Goal: Task Accomplishment & Management: Use online tool/utility

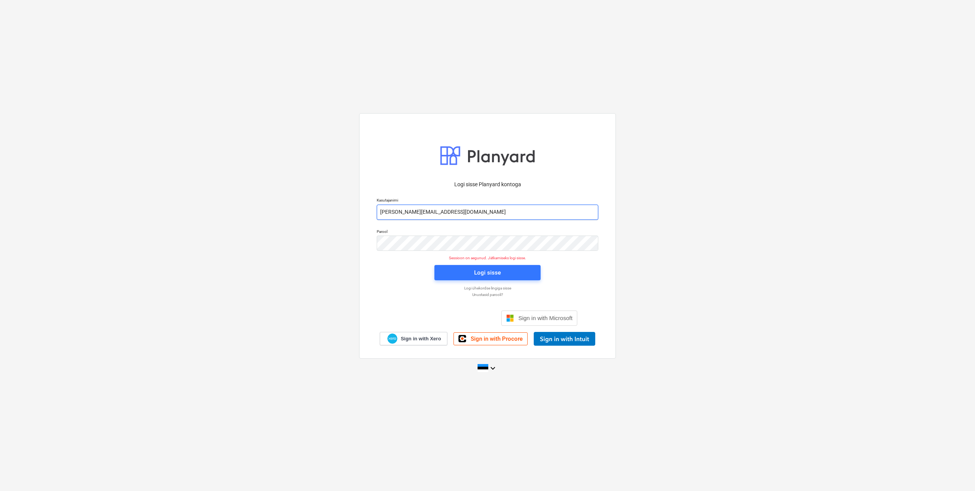
drag, startPoint x: 411, startPoint y: 212, endPoint x: 415, endPoint y: 215, distance: 4.6
click at [411, 212] on input "[PERSON_NAME][EMAIL_ADDRESS][DOMAIN_NAME]" at bounding box center [488, 212] width 222 height 15
type input "[EMAIL_ADDRESS][DOMAIN_NAME]"
click at [373, 243] on div "Parool" at bounding box center [487, 239] width 231 height 31
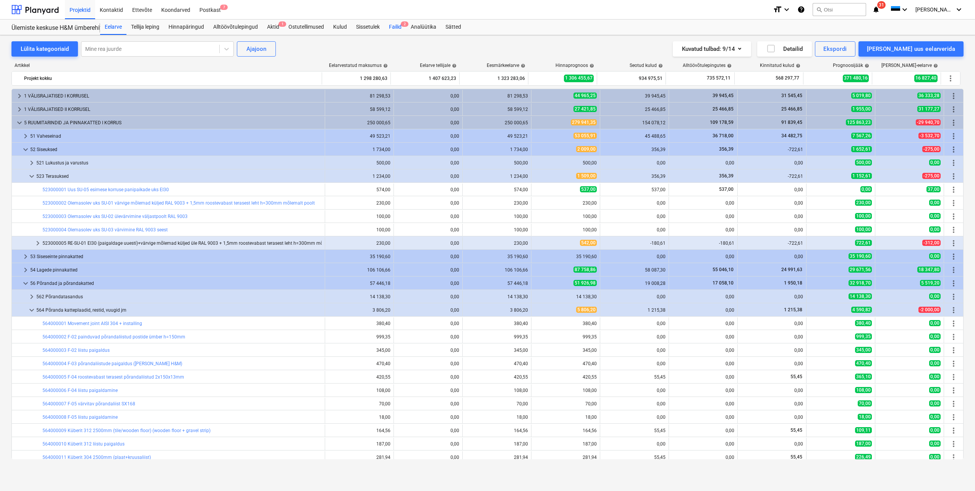
click at [397, 28] on div "Failid 2" at bounding box center [396, 26] width 22 height 15
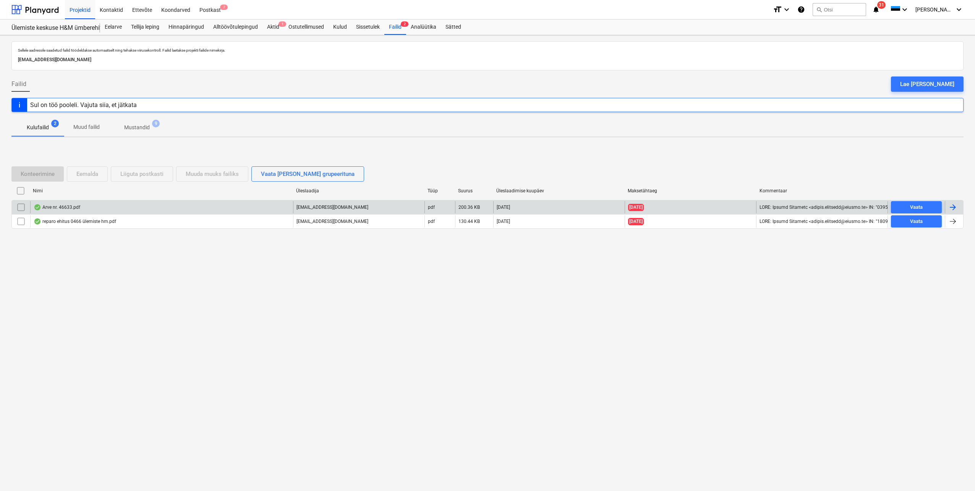
click at [956, 208] on div at bounding box center [953, 207] width 9 height 9
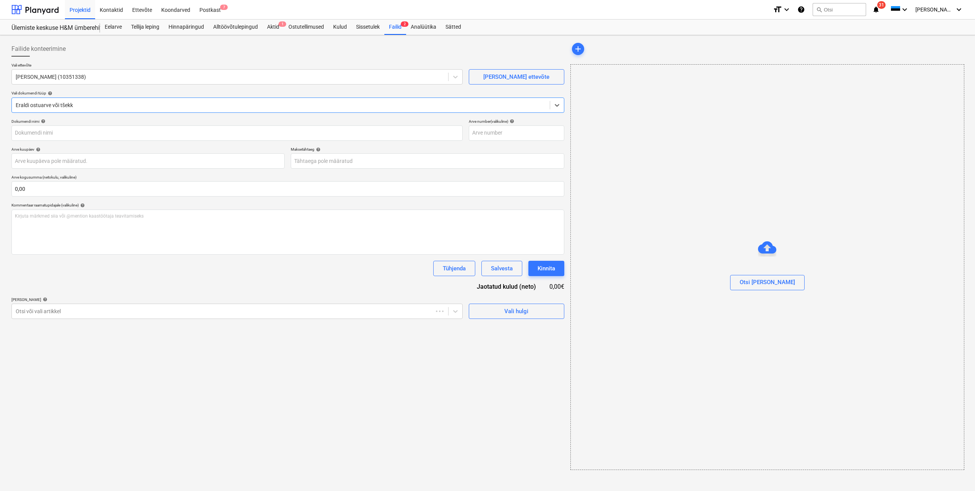
type input "46633"
type input "[DATE]"
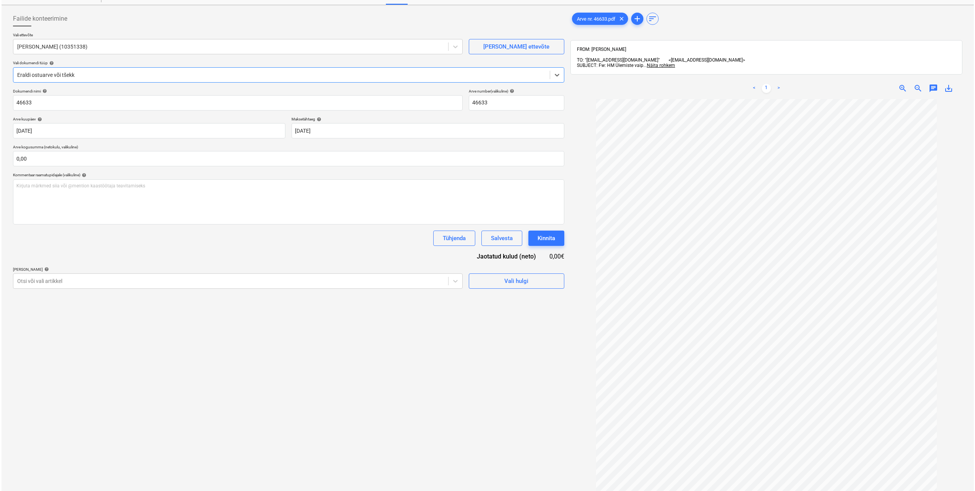
scroll to position [76, 0]
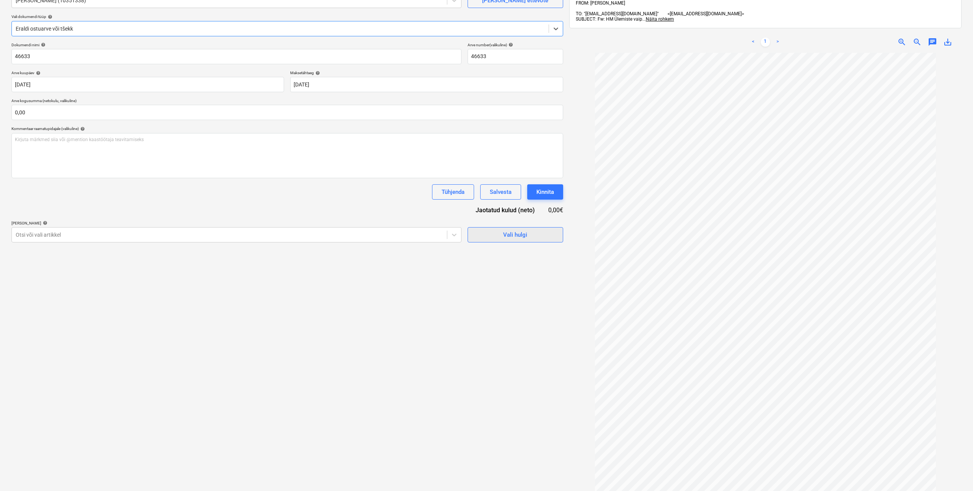
click at [501, 239] on span "Vali hulgi" at bounding box center [515, 235] width 76 height 10
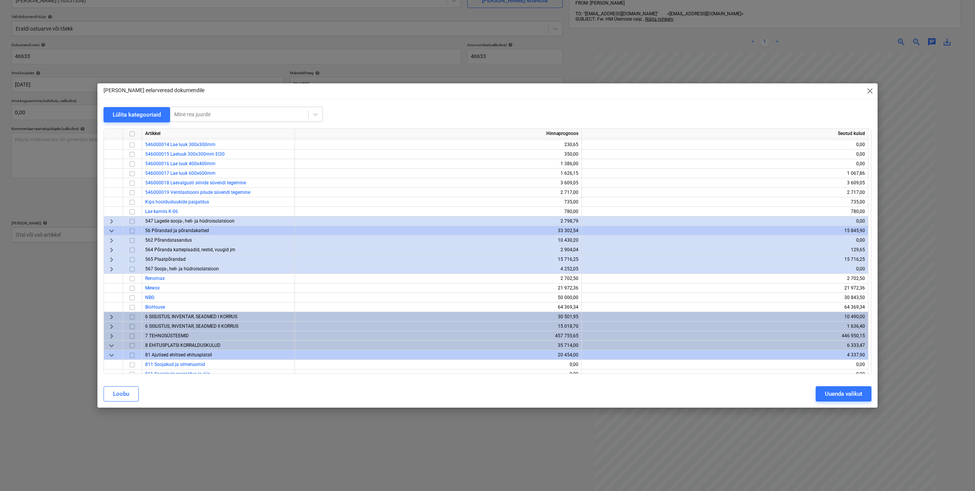
scroll to position [229, 0]
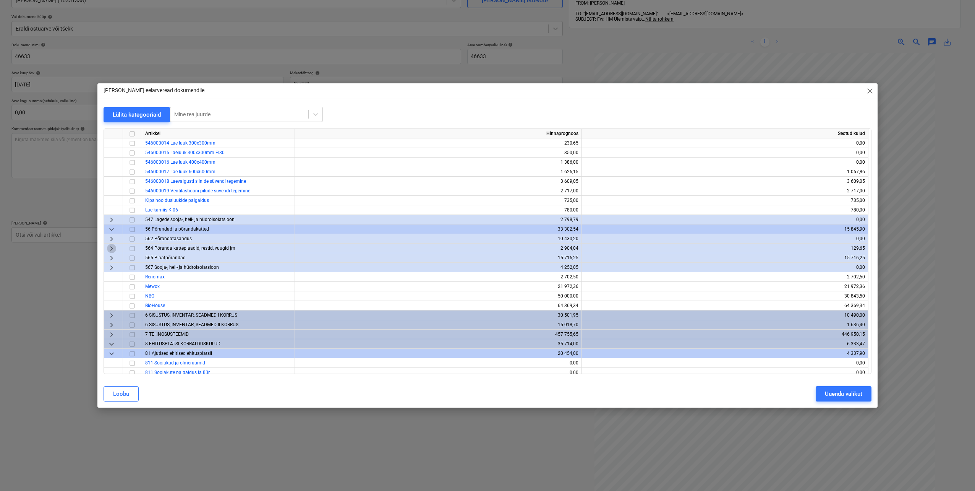
click at [109, 248] on span "keyboard_arrow_right" at bounding box center [111, 248] width 9 height 9
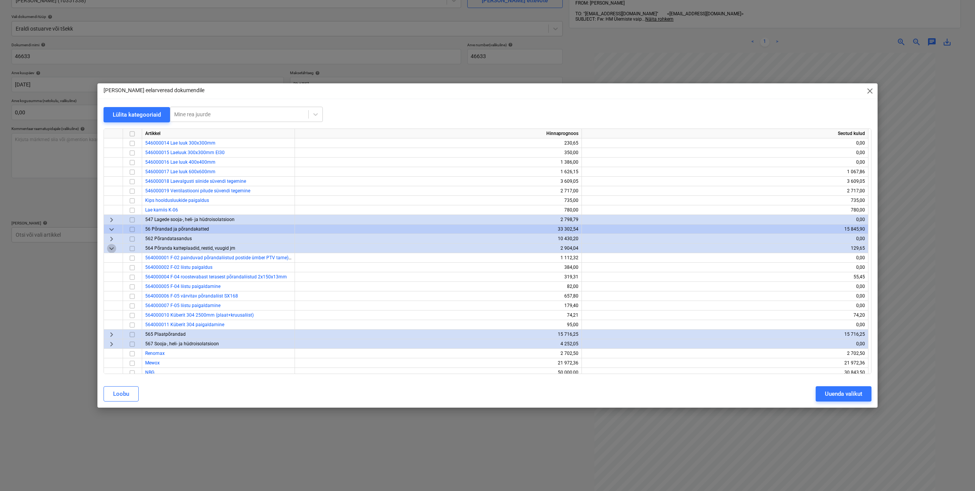
click at [109, 248] on span "keyboard_arrow_down" at bounding box center [111, 248] width 9 height 9
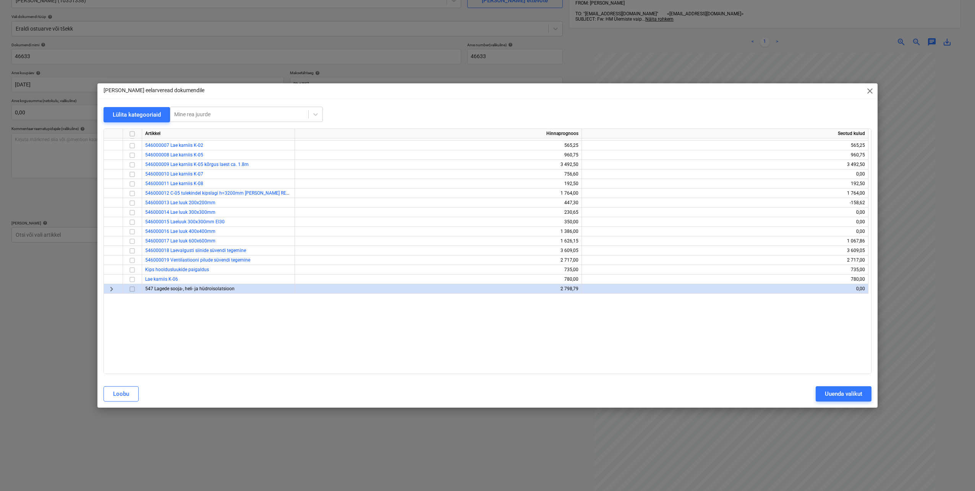
scroll to position [0, 0]
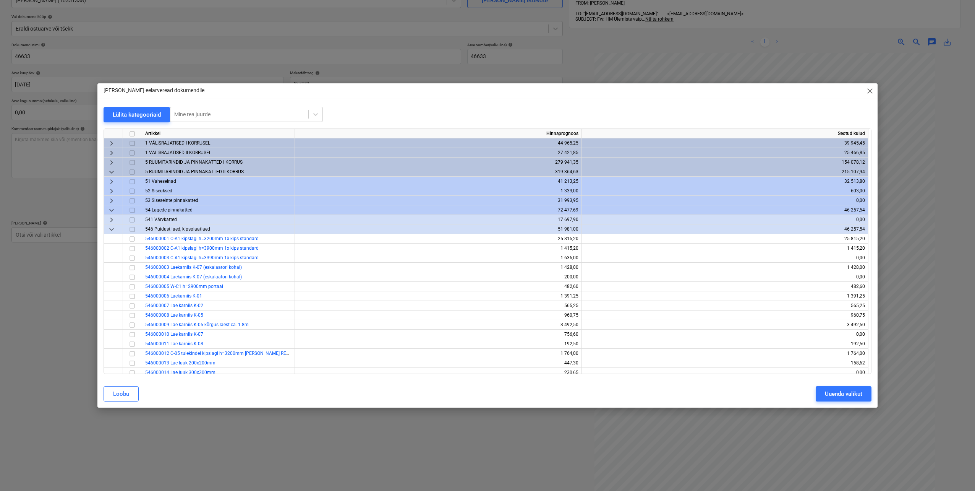
click at [110, 162] on span "keyboard_arrow_right" at bounding box center [111, 162] width 9 height 9
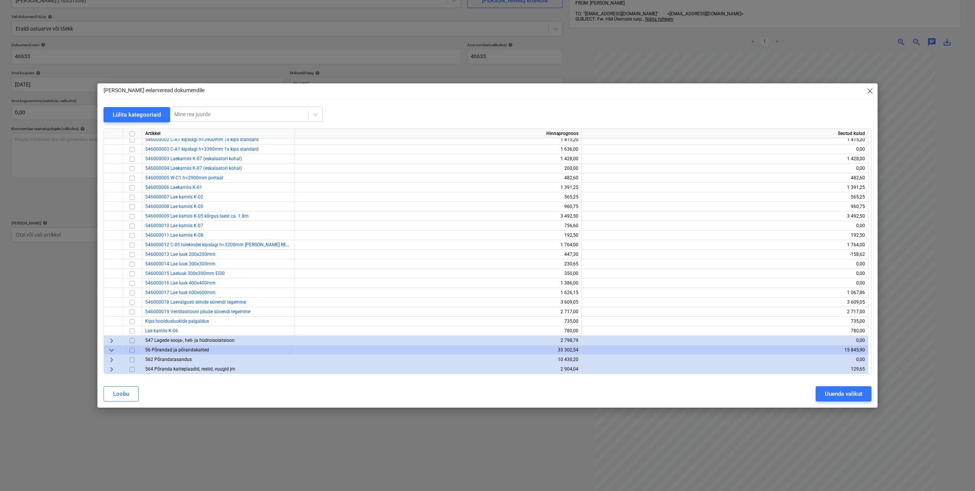
scroll to position [306, 0]
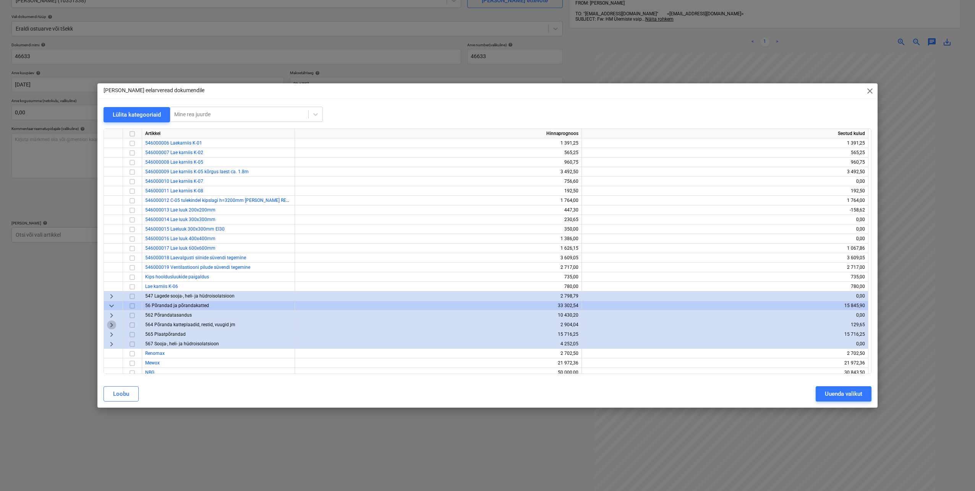
click at [112, 325] on span "keyboard_arrow_right" at bounding box center [111, 324] width 9 height 9
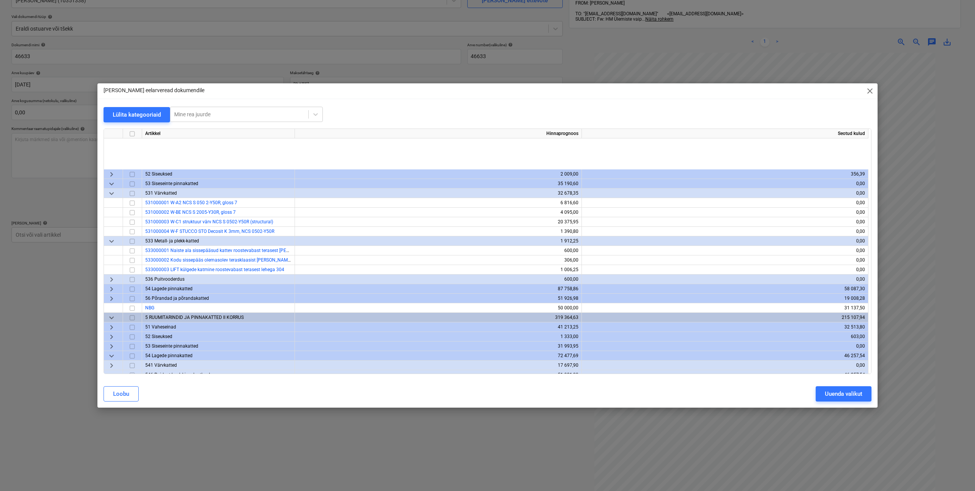
scroll to position [0, 0]
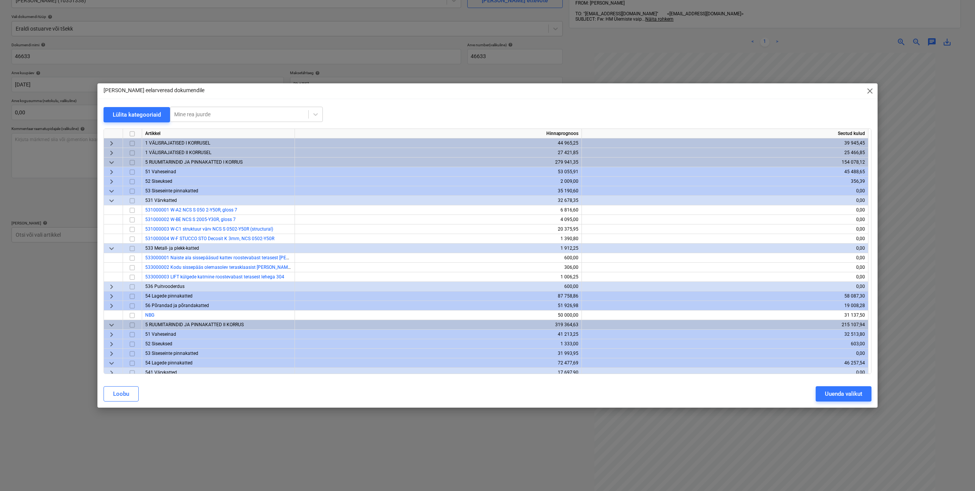
click at [111, 307] on span "keyboard_arrow_right" at bounding box center [111, 305] width 9 height 9
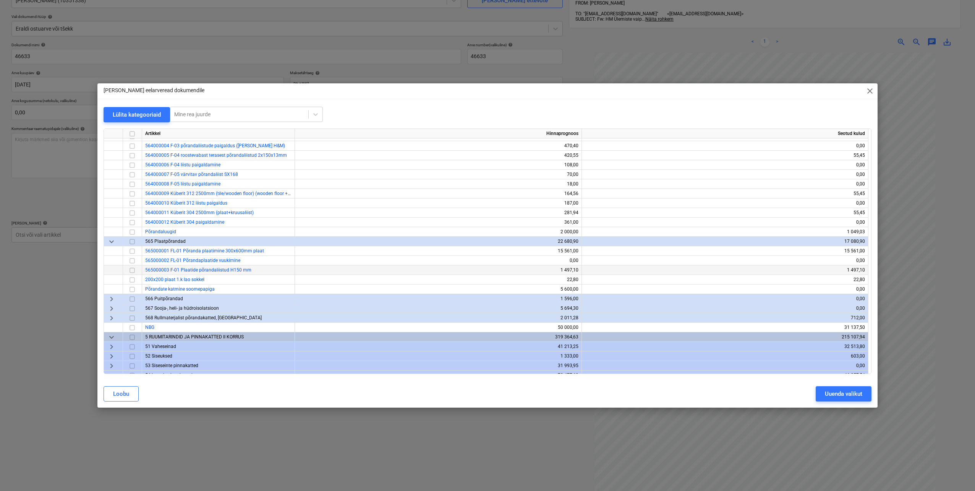
scroll to position [229, 0]
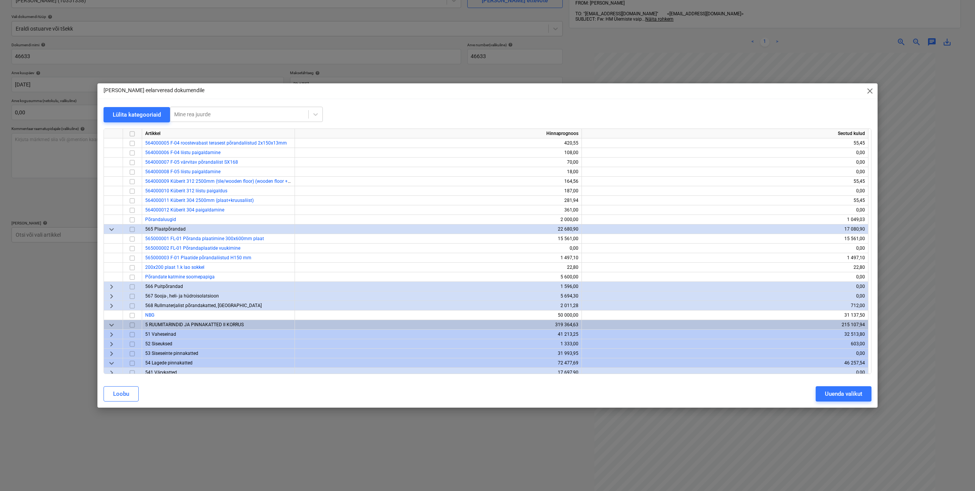
click at [111, 305] on span "keyboard_arrow_right" at bounding box center [111, 305] width 9 height 9
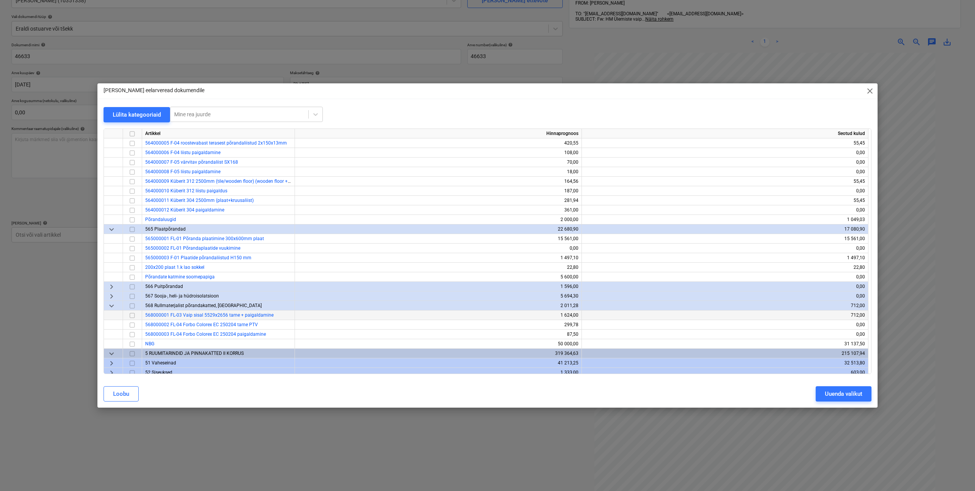
click at [131, 315] on input "checkbox" at bounding box center [132, 315] width 9 height 9
click at [832, 394] on div "Uuenda valikut" at bounding box center [843, 394] width 37 height 10
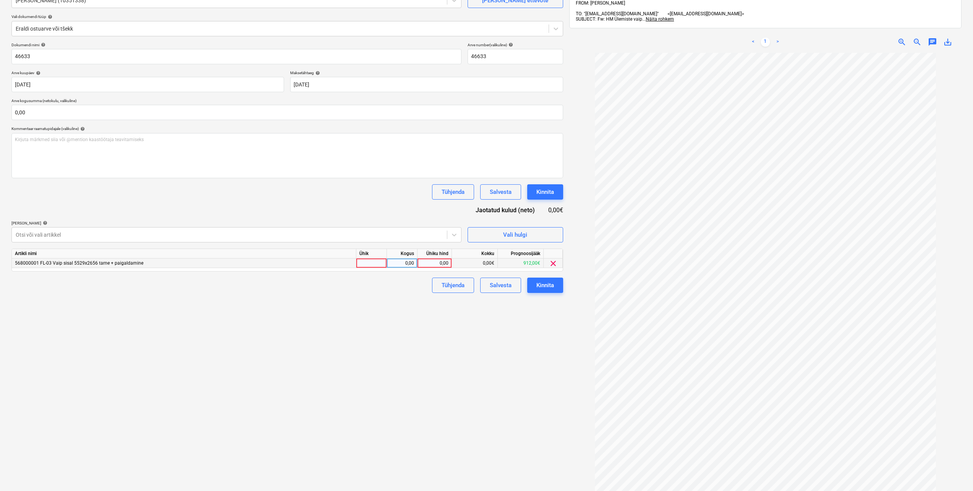
click at [379, 265] on div at bounding box center [371, 263] width 31 height 10
type input "tk"
click at [411, 265] on div "0,00" at bounding box center [402, 263] width 24 height 10
type input "1"
click at [430, 263] on div "0,00" at bounding box center [434, 263] width 28 height 10
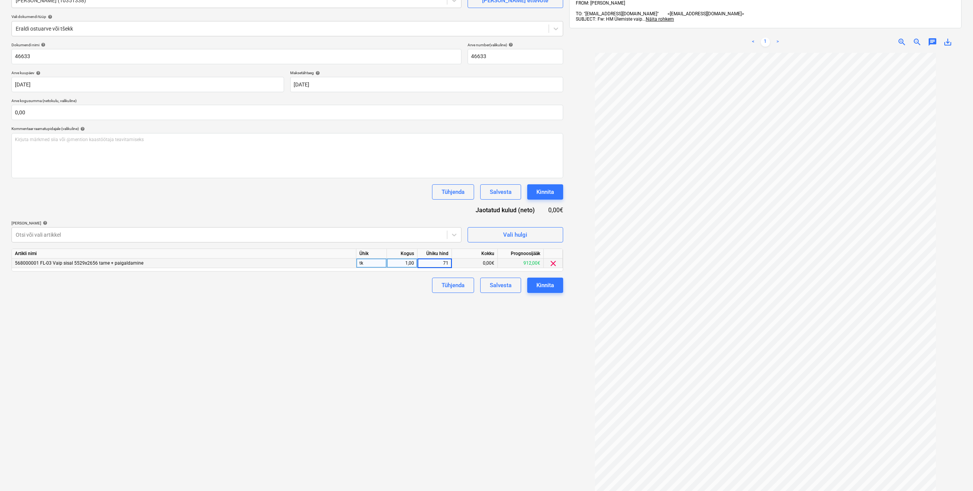
type input "712"
click at [390, 325] on div "Failide konteerimine Vali ettevõte Tekero OÜ (10351338) [PERSON_NAME] uus ettev…" at bounding box center [287, 243] width 558 height 563
click at [42, 108] on input "text" at bounding box center [287, 112] width 552 height 15
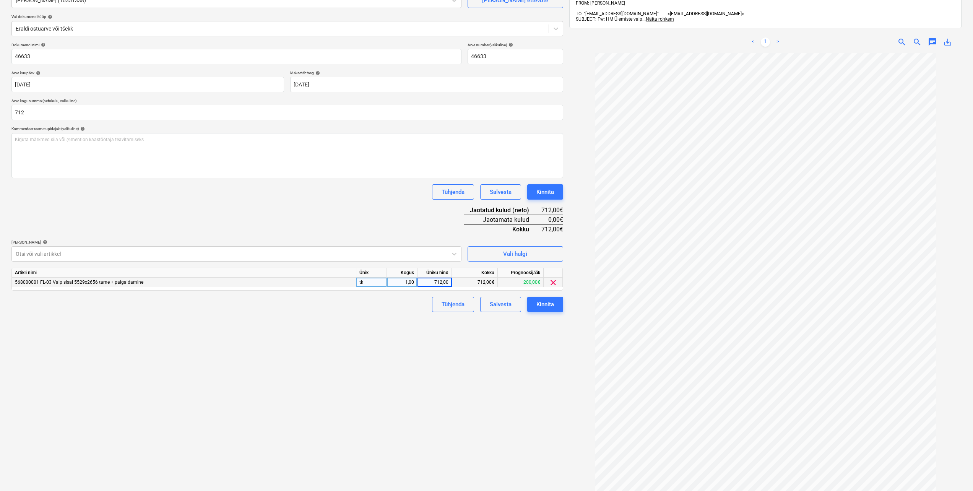
type input "712,00"
click at [306, 381] on div "Failide konteerimine Vali ettevõte Tekero OÜ (10351338) [PERSON_NAME] uus ettev…" at bounding box center [287, 243] width 558 height 563
click at [540, 306] on div "Kinnita" at bounding box center [545, 304] width 18 height 10
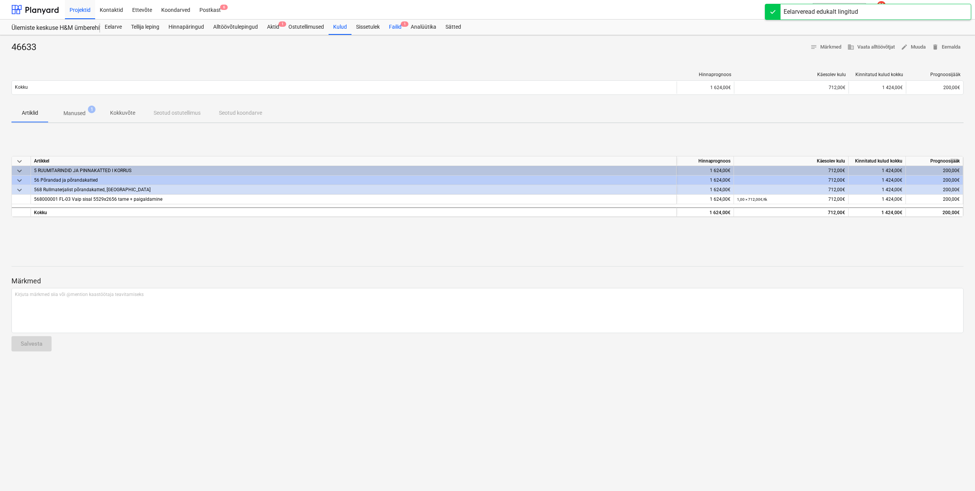
click at [397, 29] on div "Failid 1" at bounding box center [396, 26] width 22 height 15
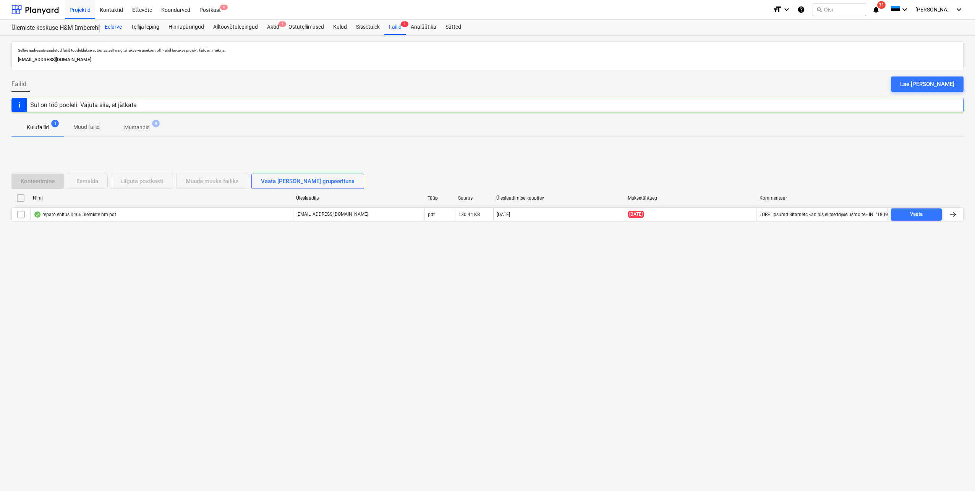
click at [116, 28] on div "Eelarve" at bounding box center [113, 26] width 26 height 15
